Goal: Information Seeking & Learning: Learn about a topic

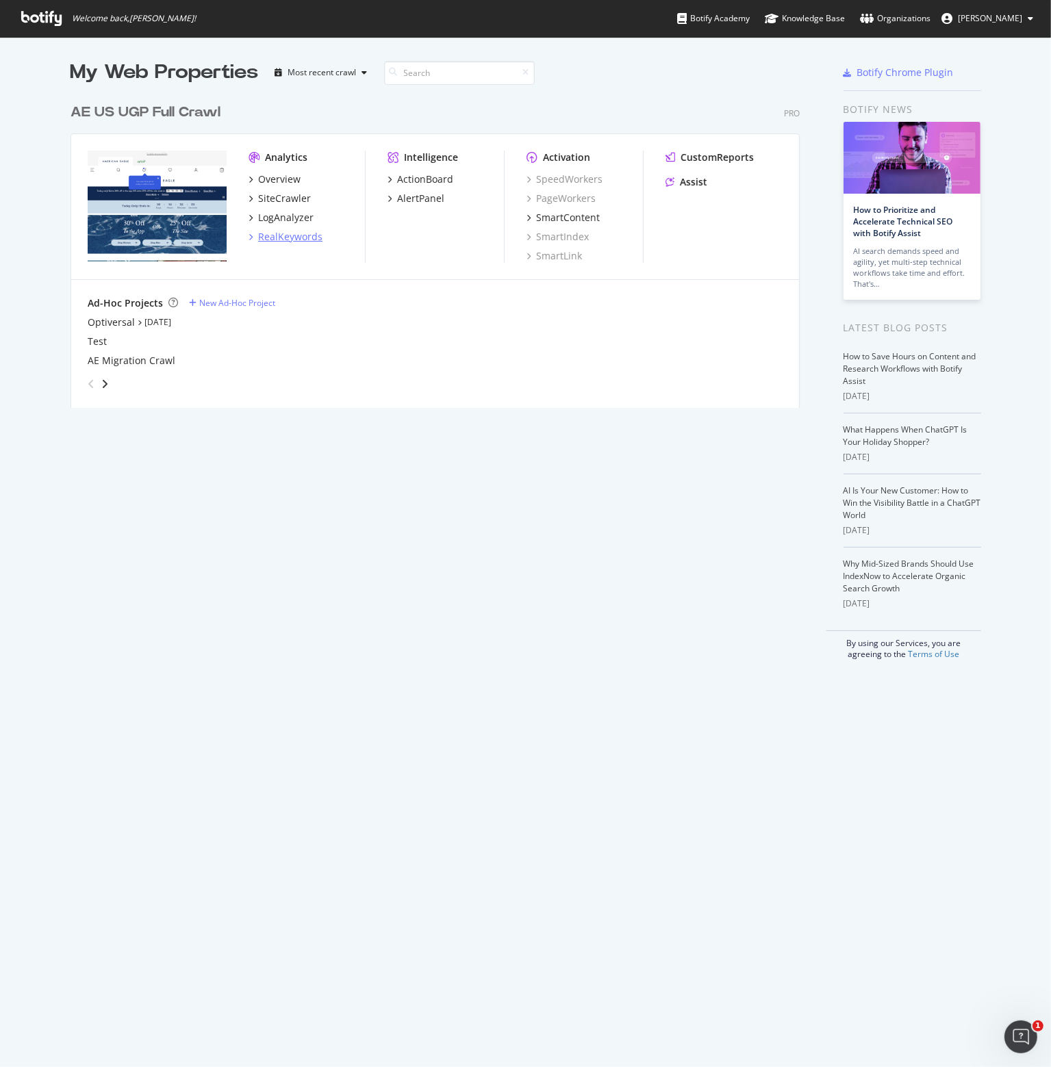
click at [290, 237] on div "RealKeywords" at bounding box center [290, 237] width 64 height 14
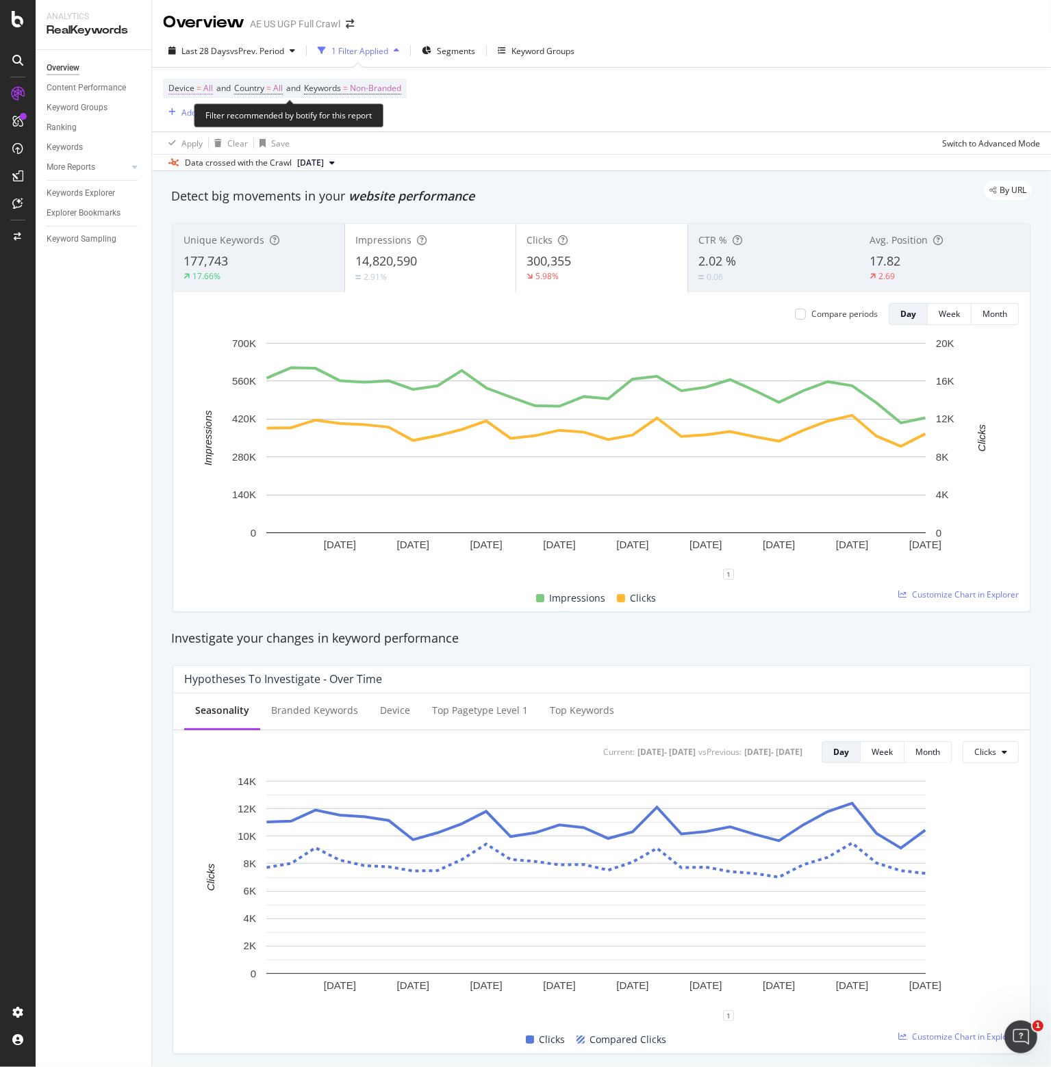
click at [192, 84] on span "Device" at bounding box center [181, 88] width 26 height 12
click at [204, 117] on span "All Devices" at bounding box center [202, 120] width 42 height 12
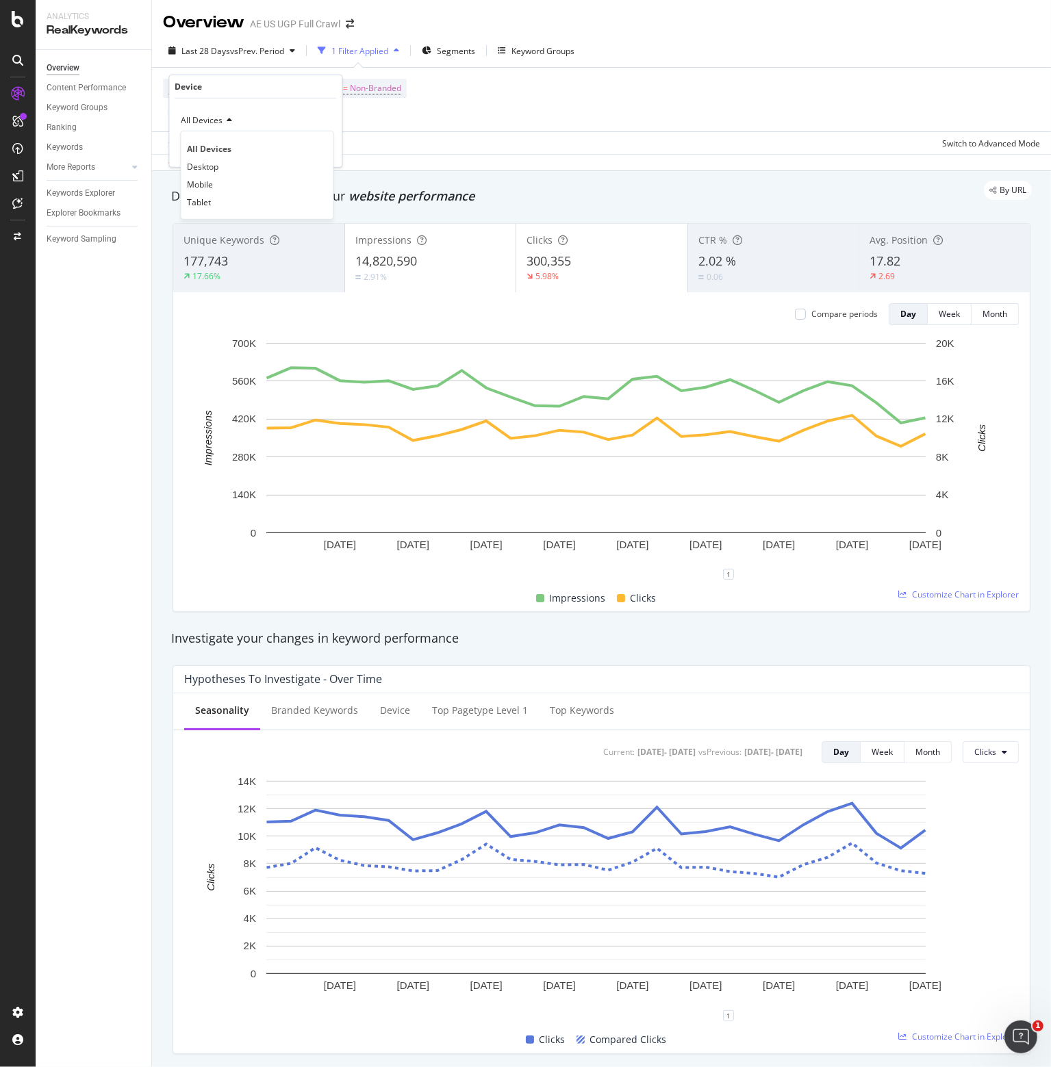
click at [544, 101] on div "Device = All and Country = All and Keywords = Non-Branded Add Filter" at bounding box center [601, 100] width 877 height 64
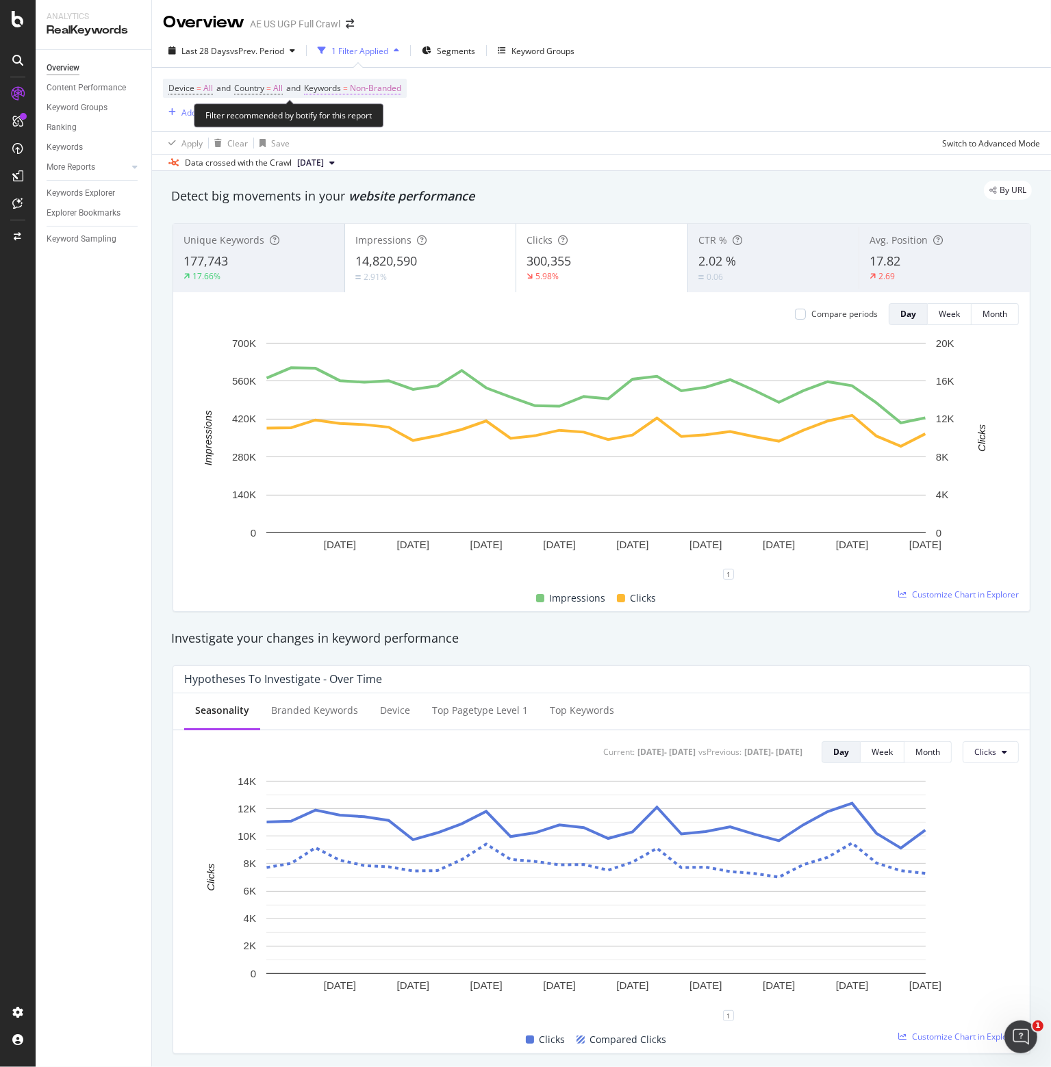
click at [364, 90] on span "Non-Branded" at bounding box center [375, 88] width 51 height 19
click at [356, 116] on span "Non-Branded" at bounding box center [353, 120] width 57 height 12
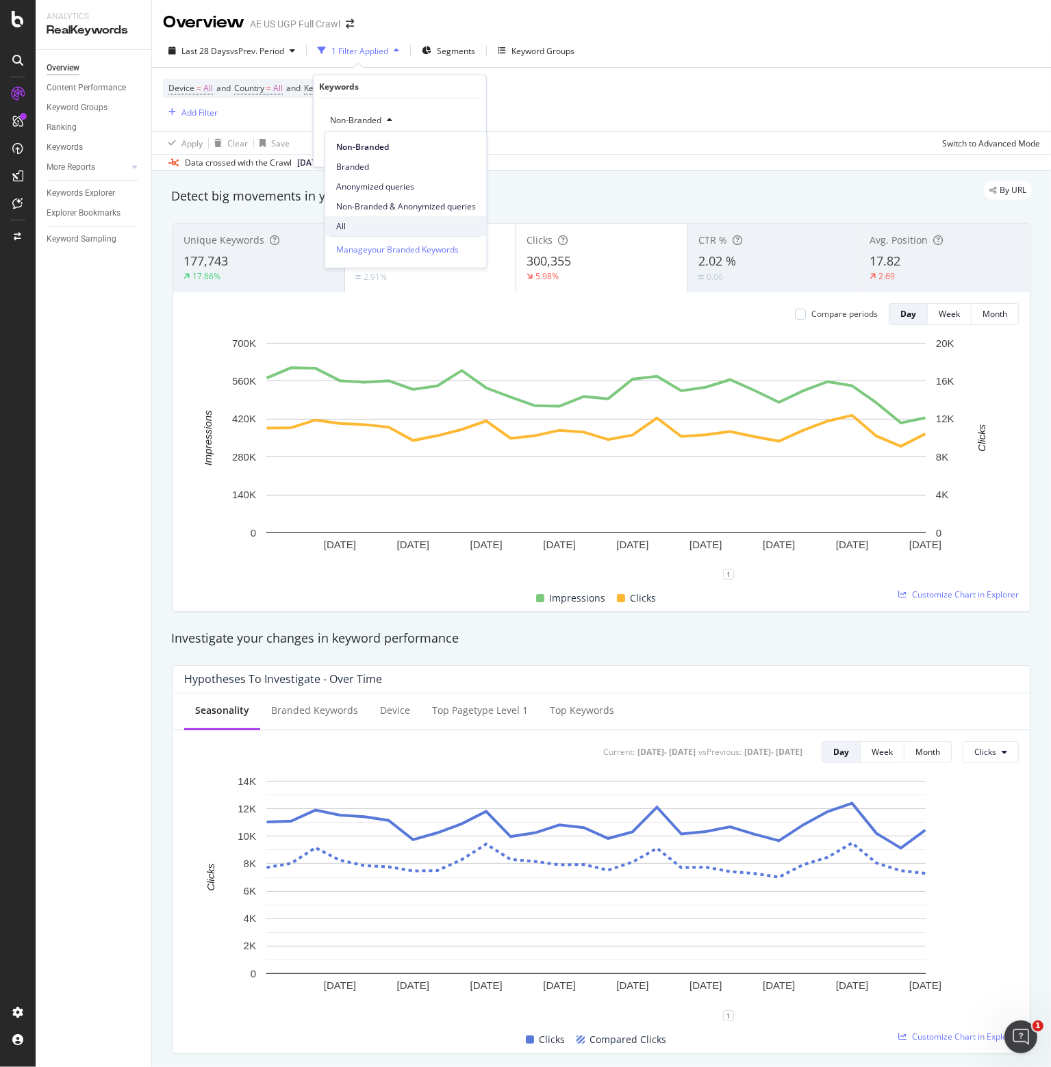
click at [353, 225] on span "All" at bounding box center [406, 226] width 140 height 12
click at [470, 147] on div "Apply" at bounding box center [464, 149] width 21 height 12
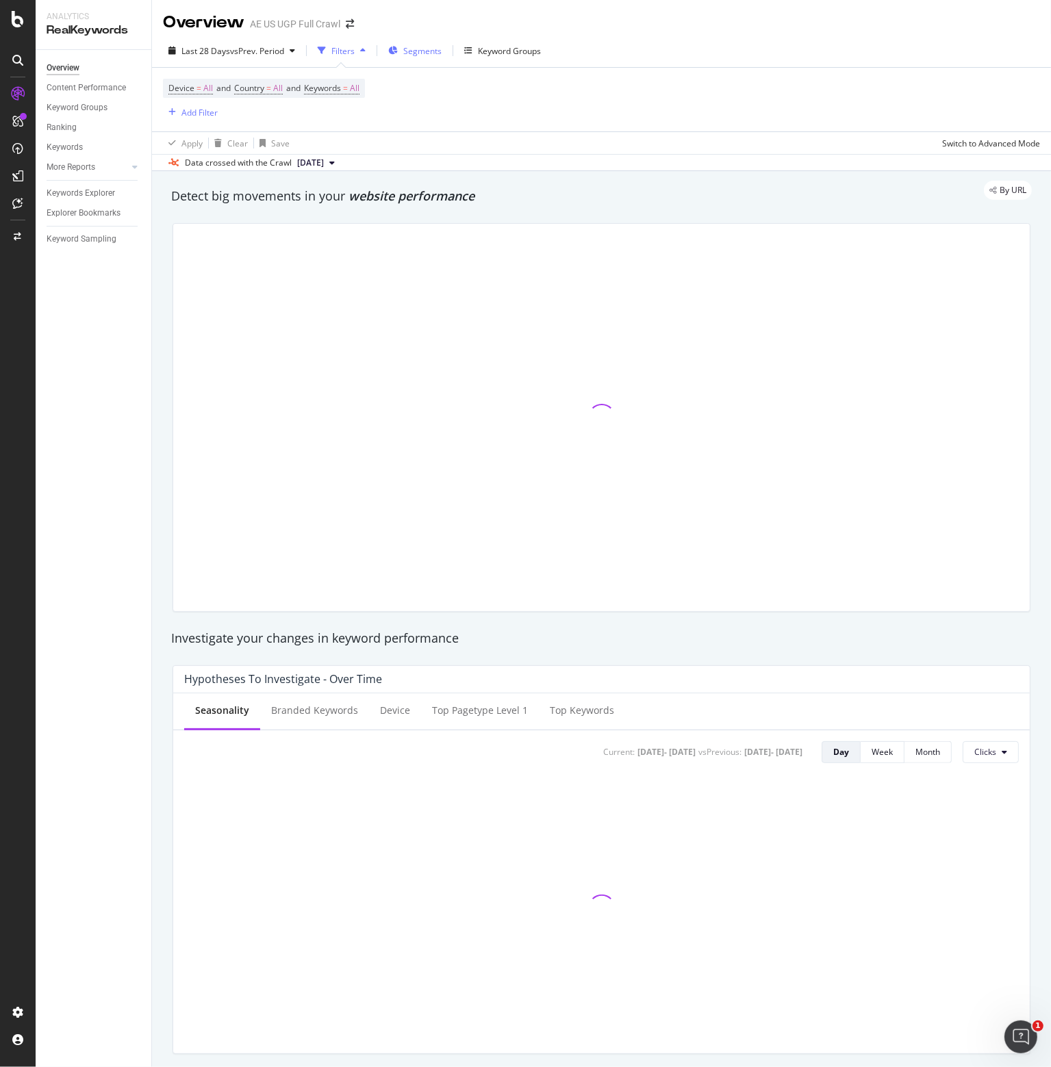
click at [425, 48] on span "Segments" at bounding box center [422, 51] width 38 height 12
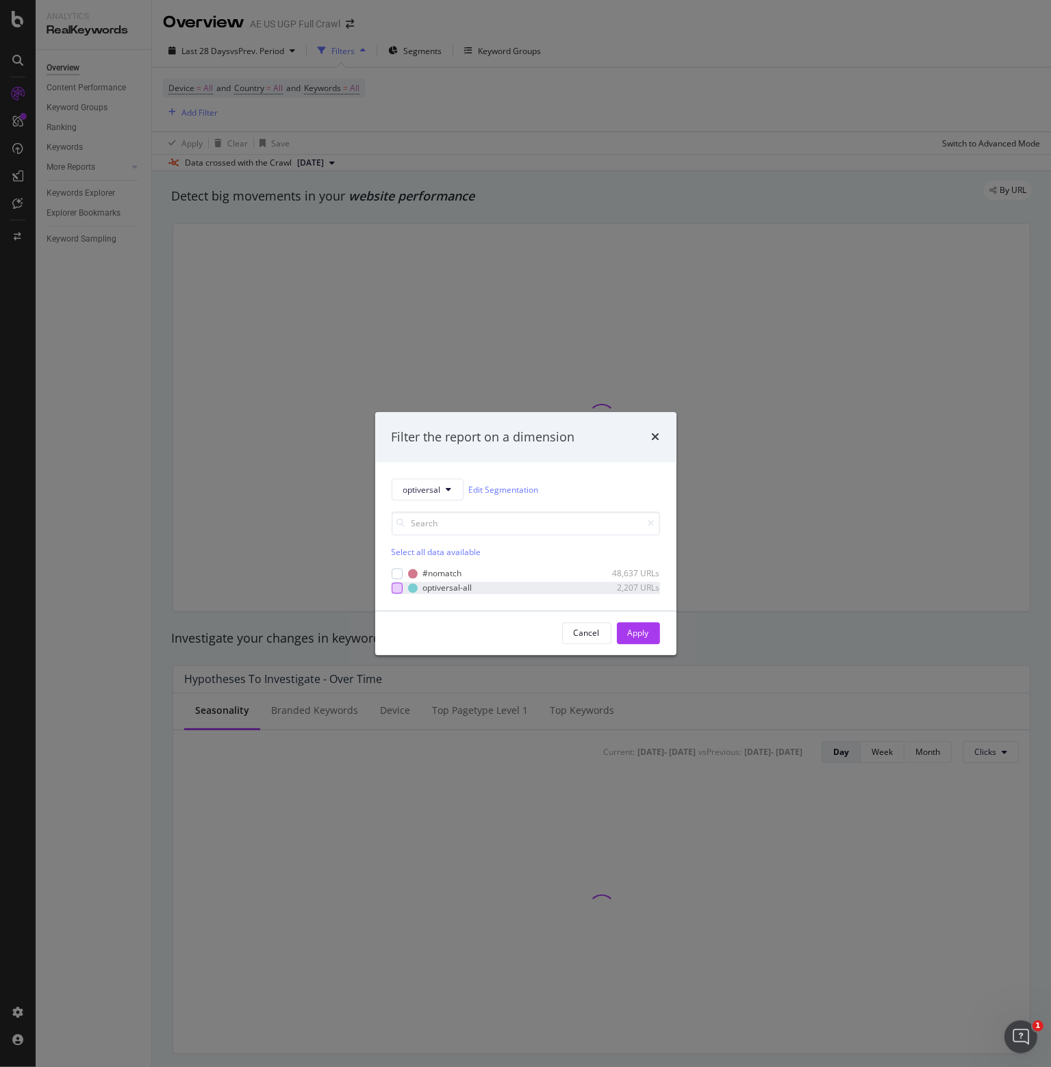
click at [395, 586] on div "modal" at bounding box center [397, 588] width 11 height 11
click at [647, 629] on div "Apply" at bounding box center [638, 633] width 21 height 12
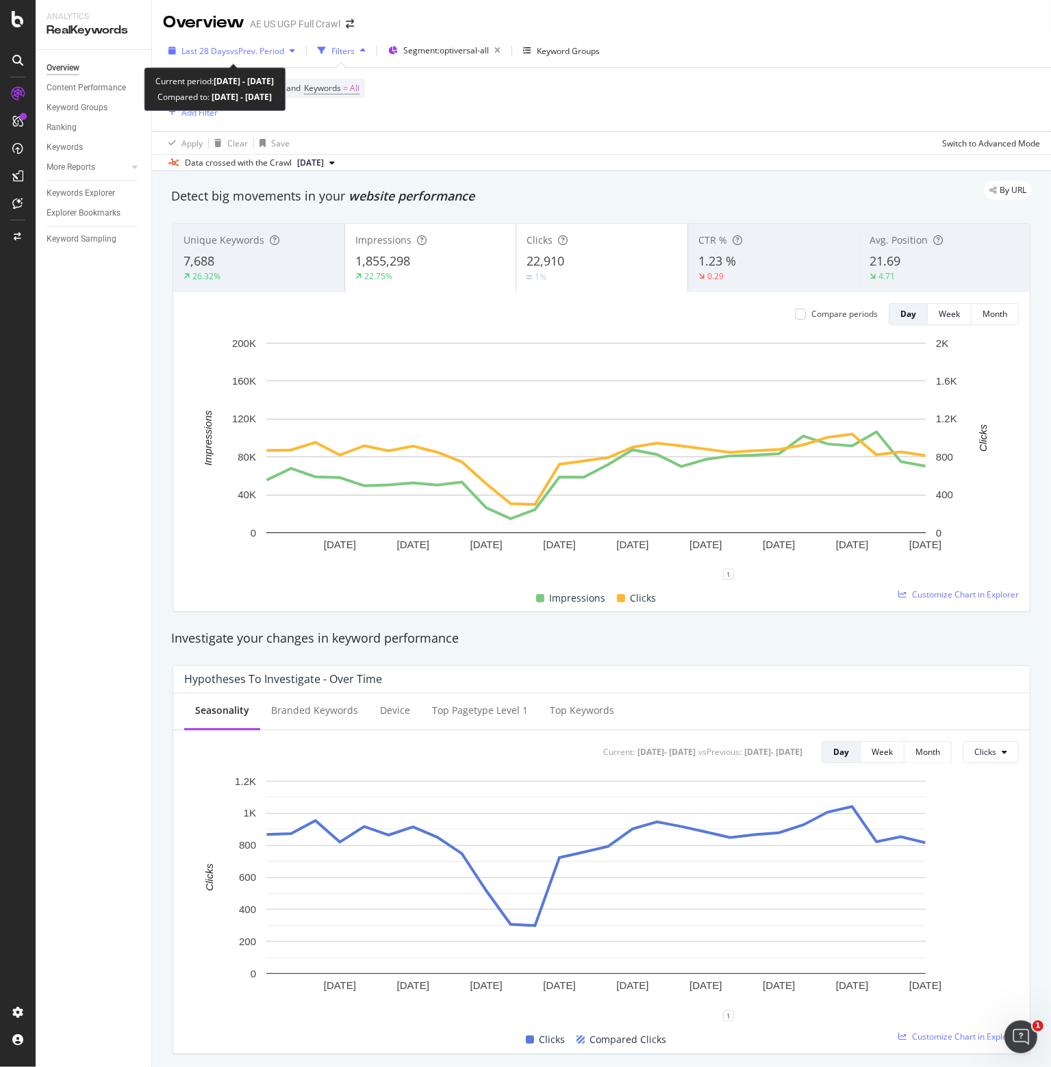
click at [243, 46] on span "vs Prev. Period" at bounding box center [257, 51] width 54 height 12
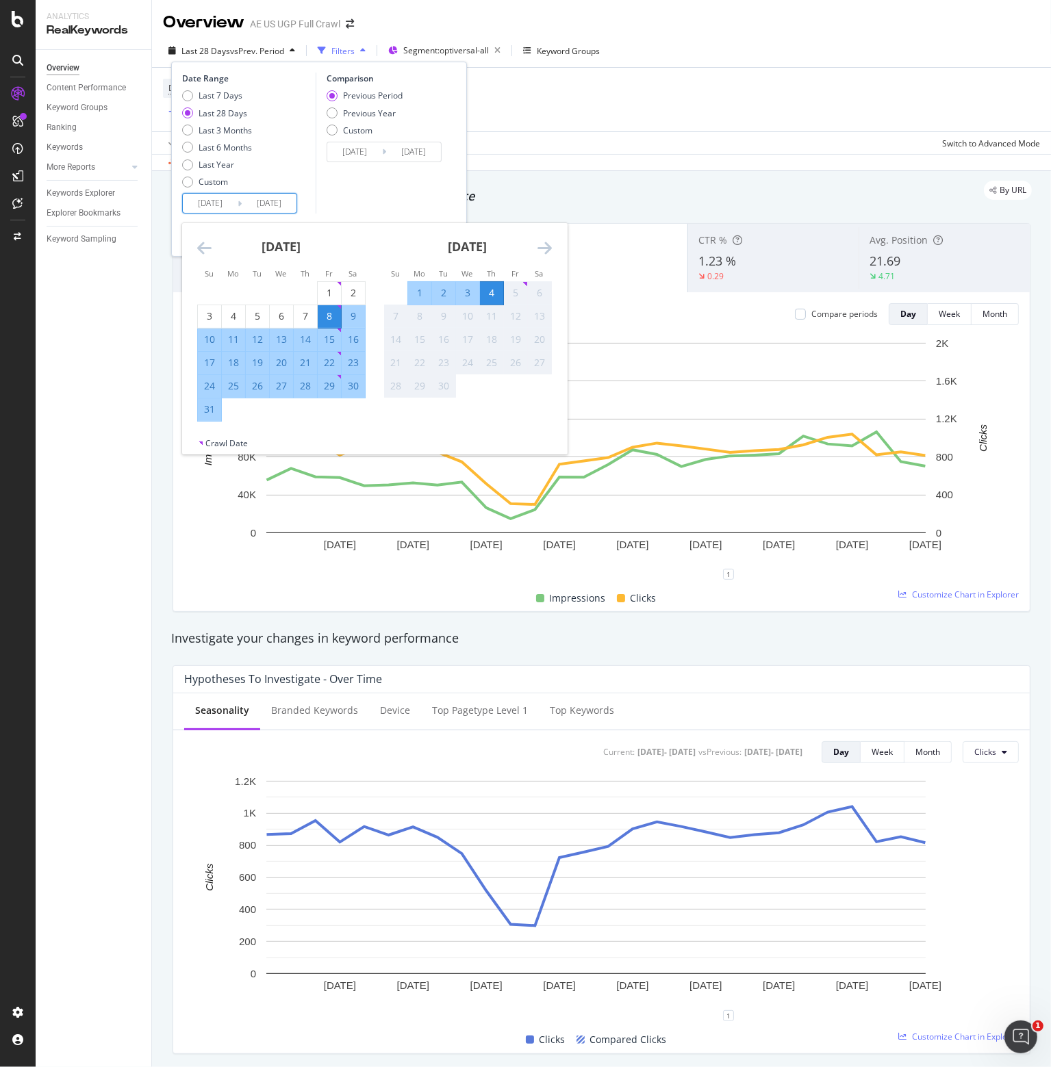
click at [214, 205] on input "[DATE]" at bounding box center [210, 203] width 55 height 19
click at [203, 246] on icon "Move backward to switch to the previous month." at bounding box center [204, 248] width 14 height 16
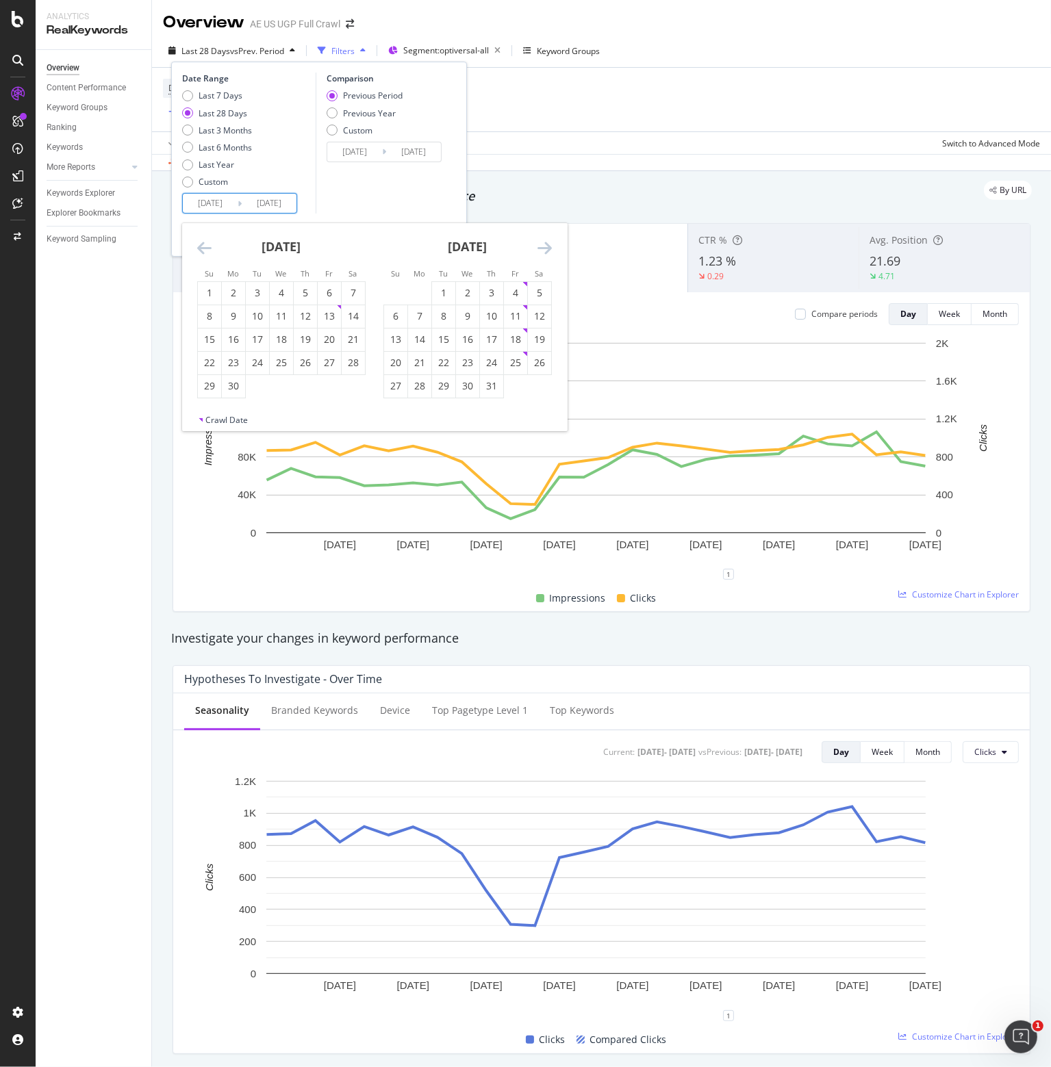
click at [203, 246] on icon "Move backward to switch to the previous month." at bounding box center [204, 248] width 14 height 16
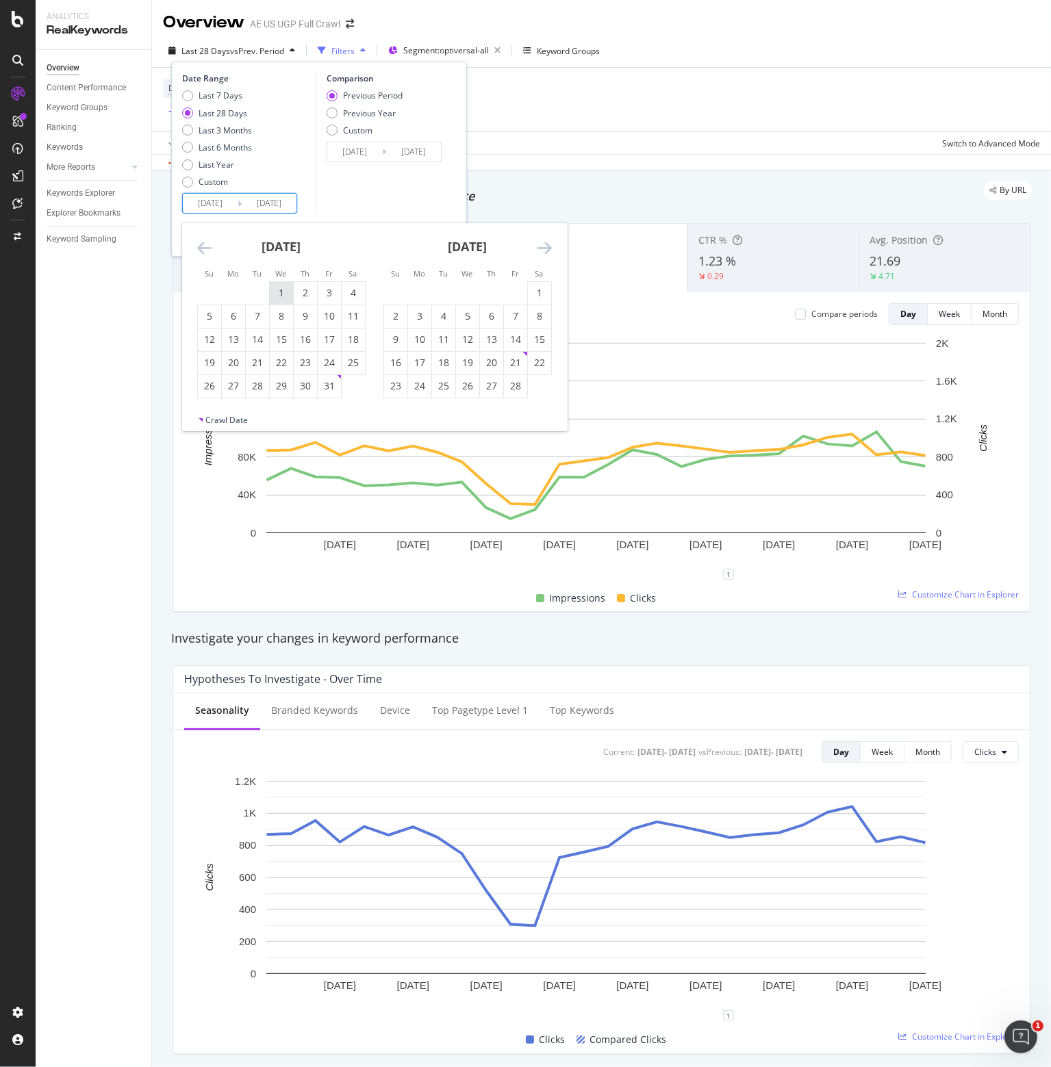
click at [283, 298] on div "1" at bounding box center [281, 293] width 23 height 14
type input "[DATE]"
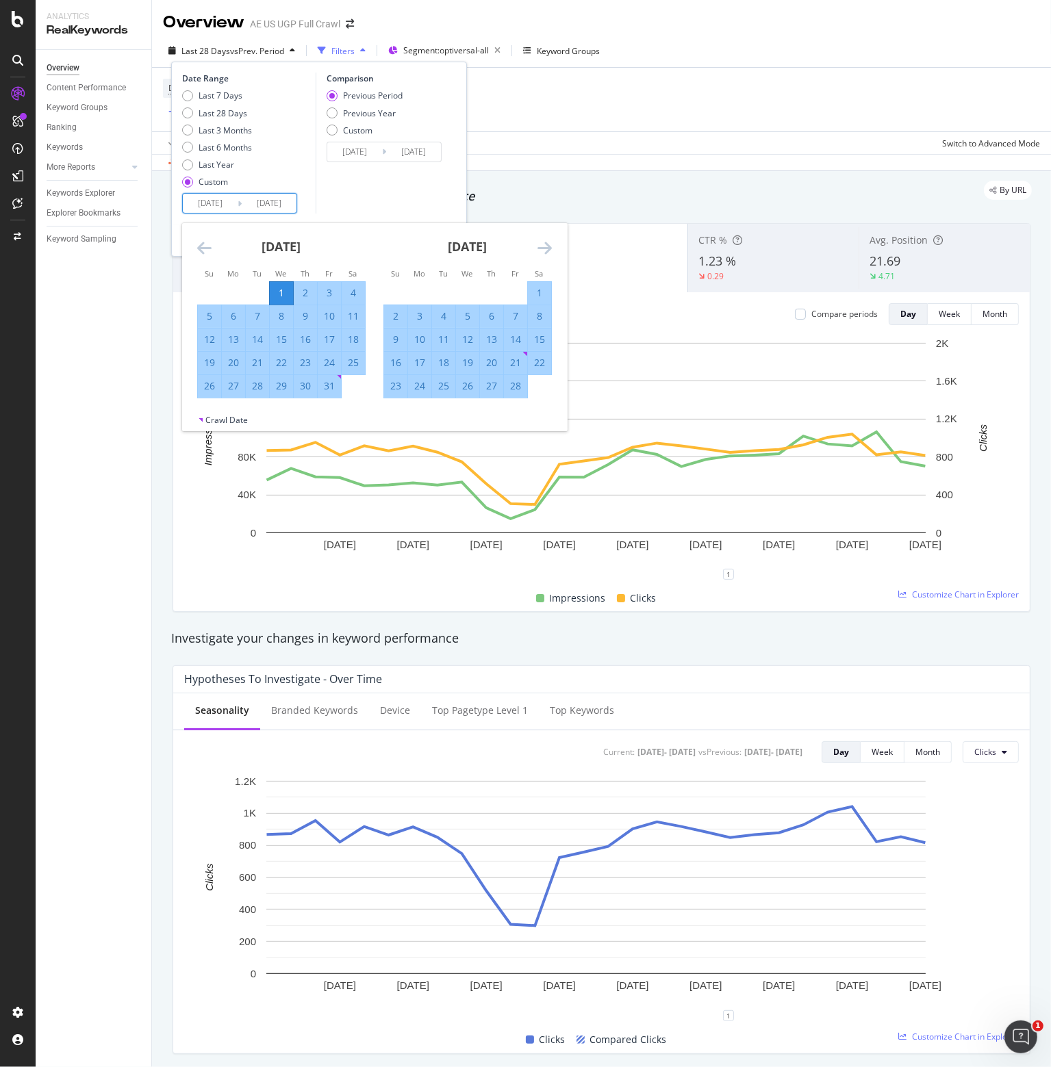
click at [392, 190] on div "Comparison Previous Period Previous Year Custom [DATE] Navigate forward to inte…" at bounding box center [381, 143] width 130 height 141
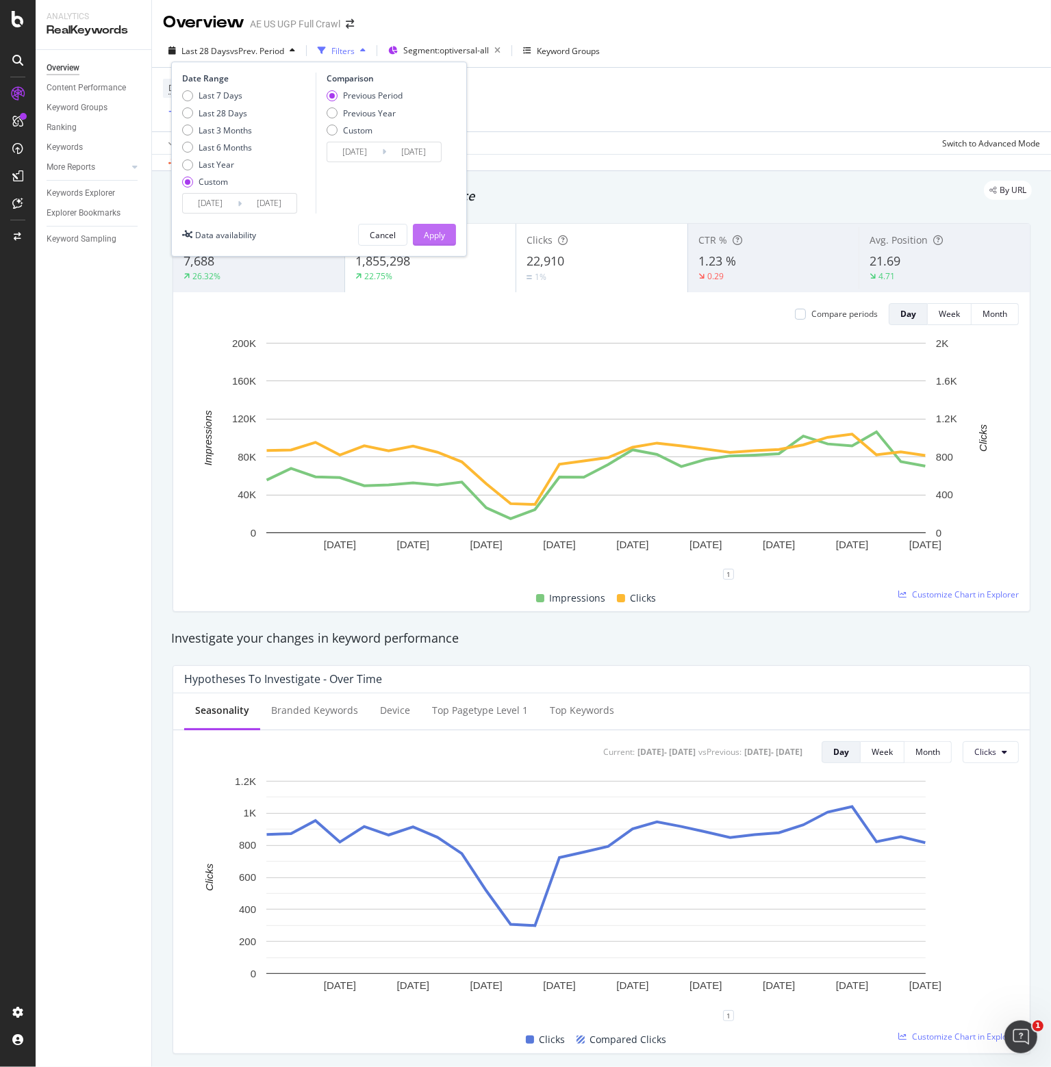
click at [427, 230] on div "Apply" at bounding box center [434, 235] width 21 height 12
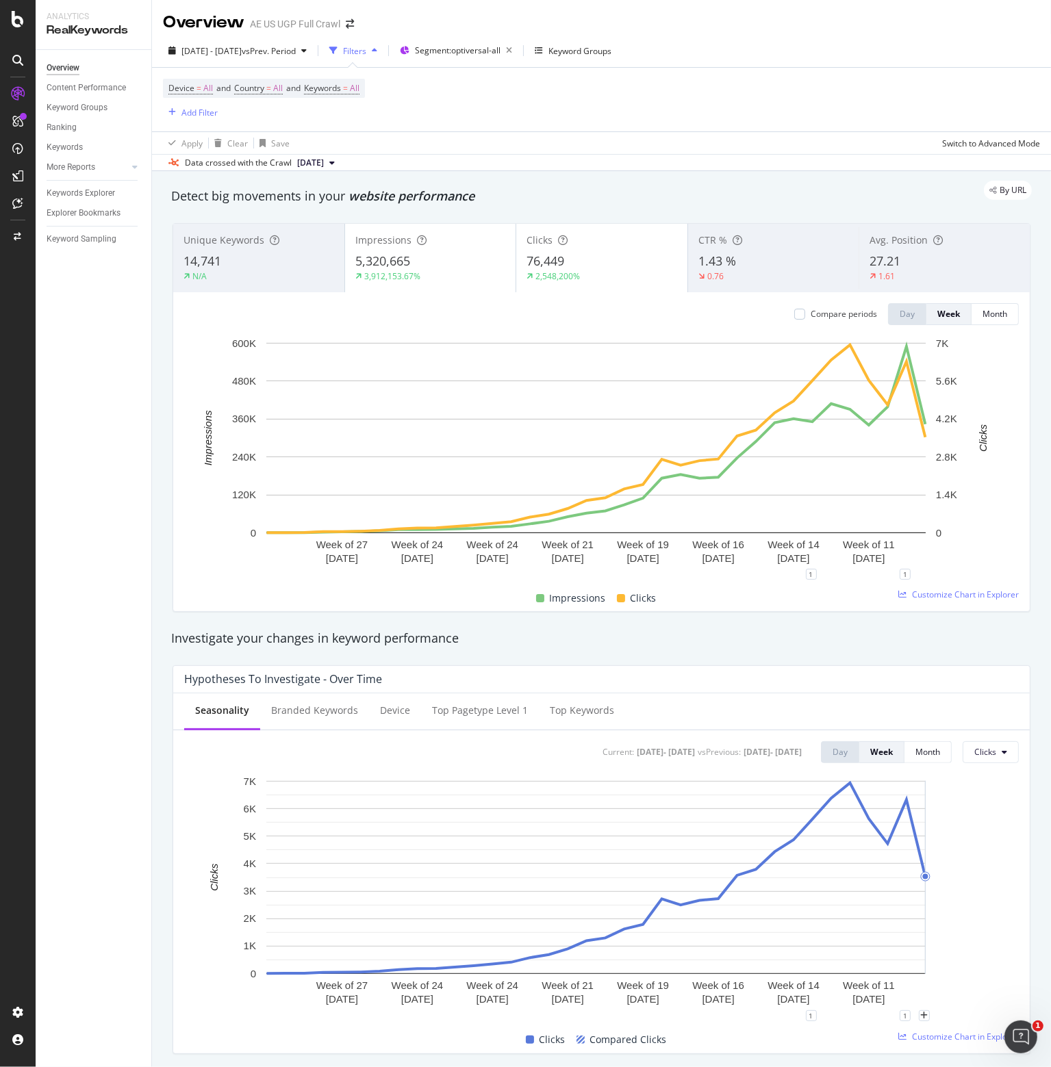
click at [121, 551] on div "Overview Content Performance Keyword Groups Ranking Keywords More Reports Count…" at bounding box center [94, 558] width 116 height 1017
